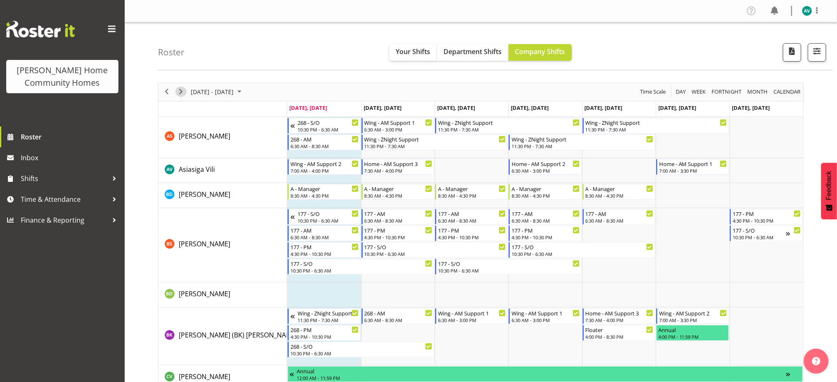
click at [186, 91] on button "Next" at bounding box center [180, 91] width 11 height 10
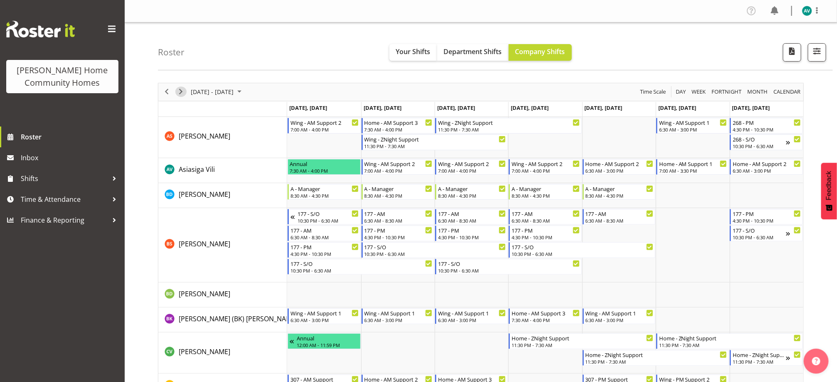
click at [179, 91] on span "Next" at bounding box center [181, 91] width 10 height 10
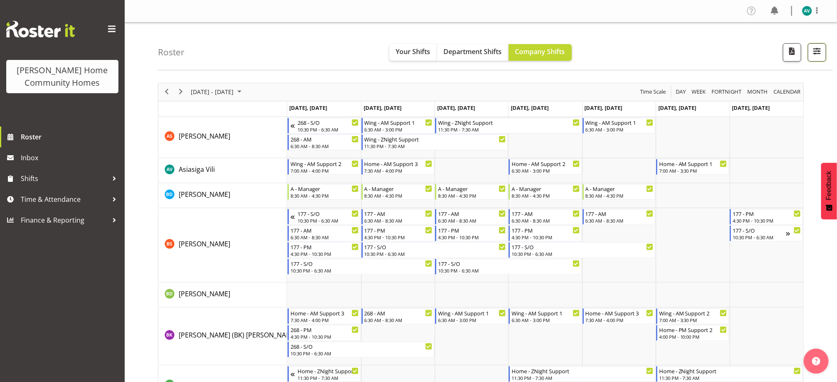
click at [822, 55] on span "button" at bounding box center [817, 51] width 11 height 11
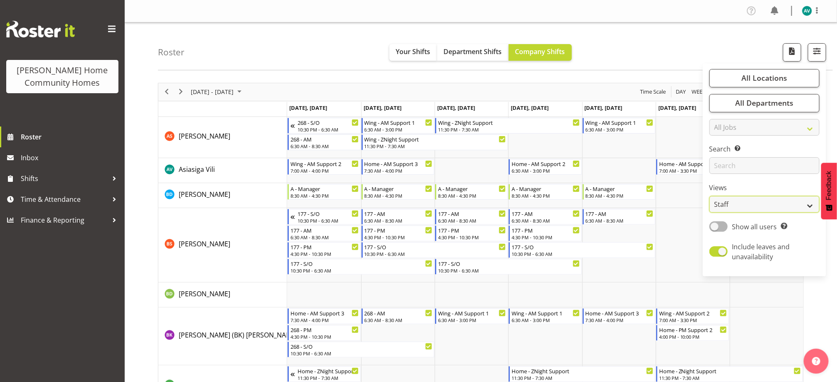
click at [734, 204] on select "Staff Role Shift - Horizontal Shift - Vertical Staff - Location" at bounding box center [764, 204] width 110 height 17
select select "role"
click at [709, 196] on select "Staff Role Shift - Horizontal Shift - Vertical Staff - Location" at bounding box center [764, 204] width 110 height 17
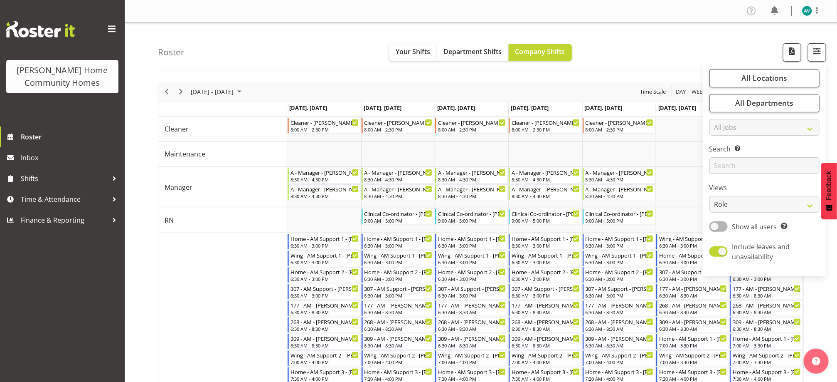
click at [748, 30] on div "Roster Your Shifts Department Shifts Company Shifts All Locations Clear [STREET…" at bounding box center [495, 46] width 675 height 48
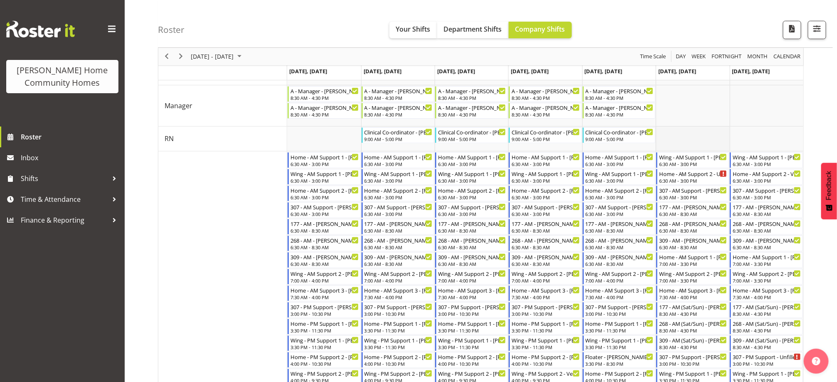
scroll to position [84, 0]
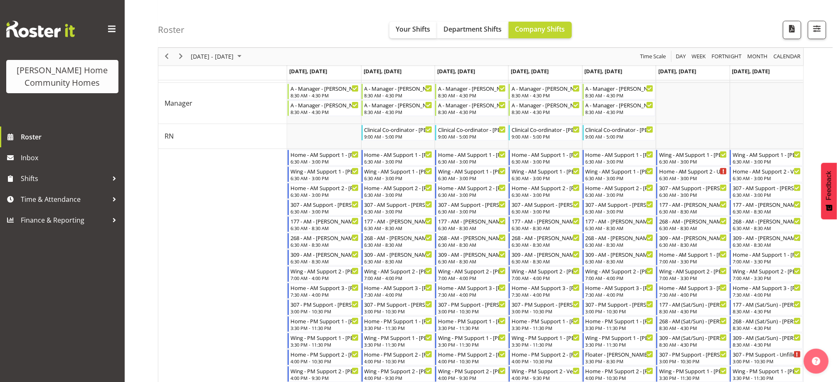
click at [165, 62] on div "previous period" at bounding box center [167, 56] width 14 height 17
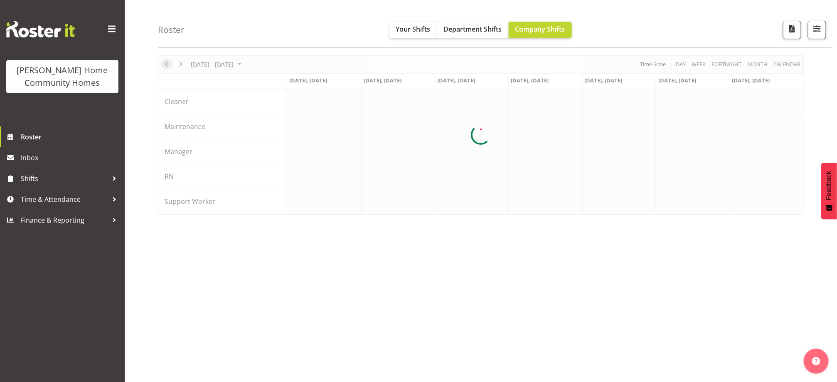
scroll to position [27, 0]
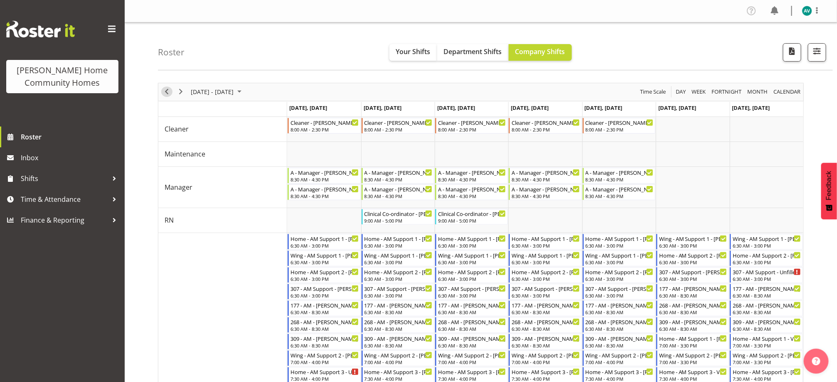
click at [165, 87] on span "Previous" at bounding box center [167, 91] width 10 height 10
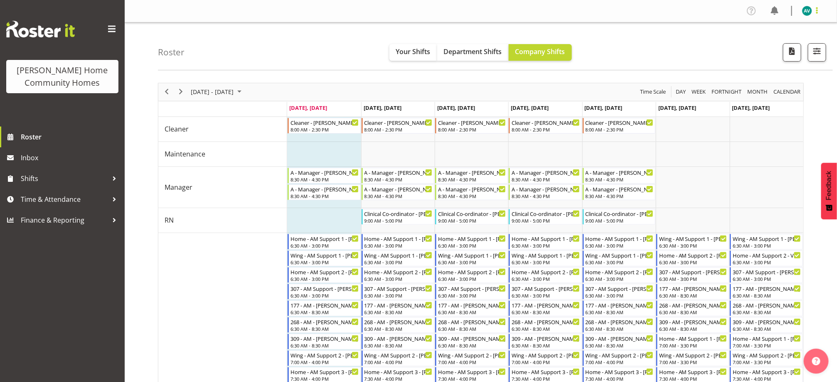
click at [813, 11] on span at bounding box center [817, 10] width 10 height 10
click at [758, 42] on link "Log Out" at bounding box center [782, 43] width 80 height 15
